Goal: Task Accomplishment & Management: Use online tool/utility

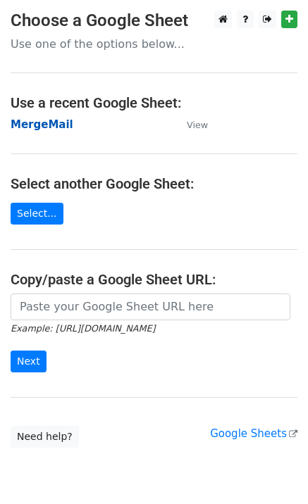
click at [49, 125] on strong "MergeMail" at bounding box center [42, 124] width 63 height 13
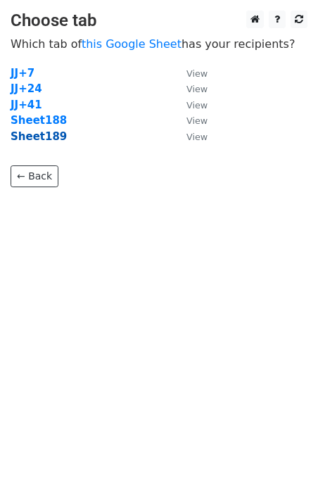
click at [49, 141] on strong "Sheet189" at bounding box center [39, 136] width 56 height 13
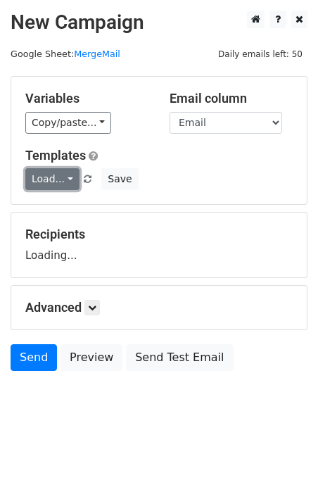
click at [60, 178] on link "Load..." at bounding box center [52, 179] width 54 height 22
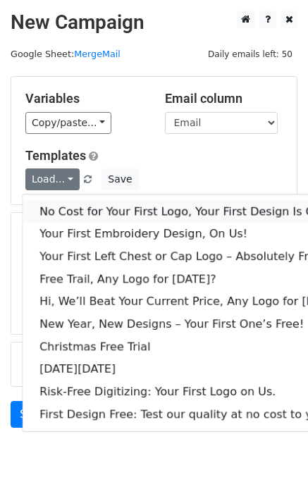
click at [84, 205] on link "No Cost for Your First Logo, Your First Design Is On Us!" at bounding box center [193, 211] width 340 height 23
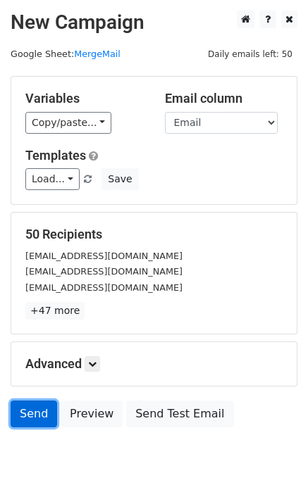
click at [32, 423] on link "Send" at bounding box center [34, 414] width 46 height 27
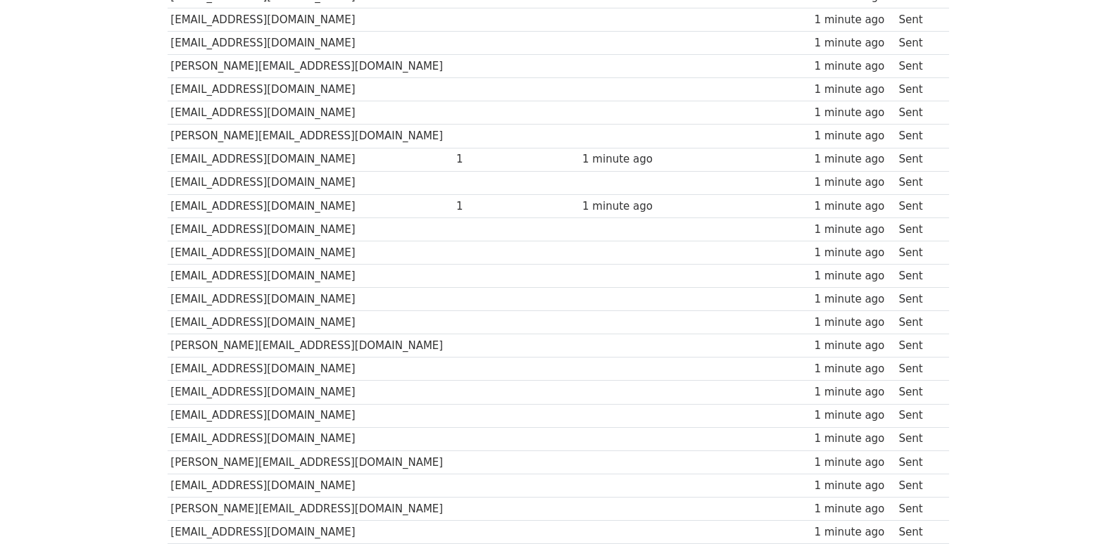
scroll to position [939, 0]
